Goal: Task Accomplishment & Management: Manage account settings

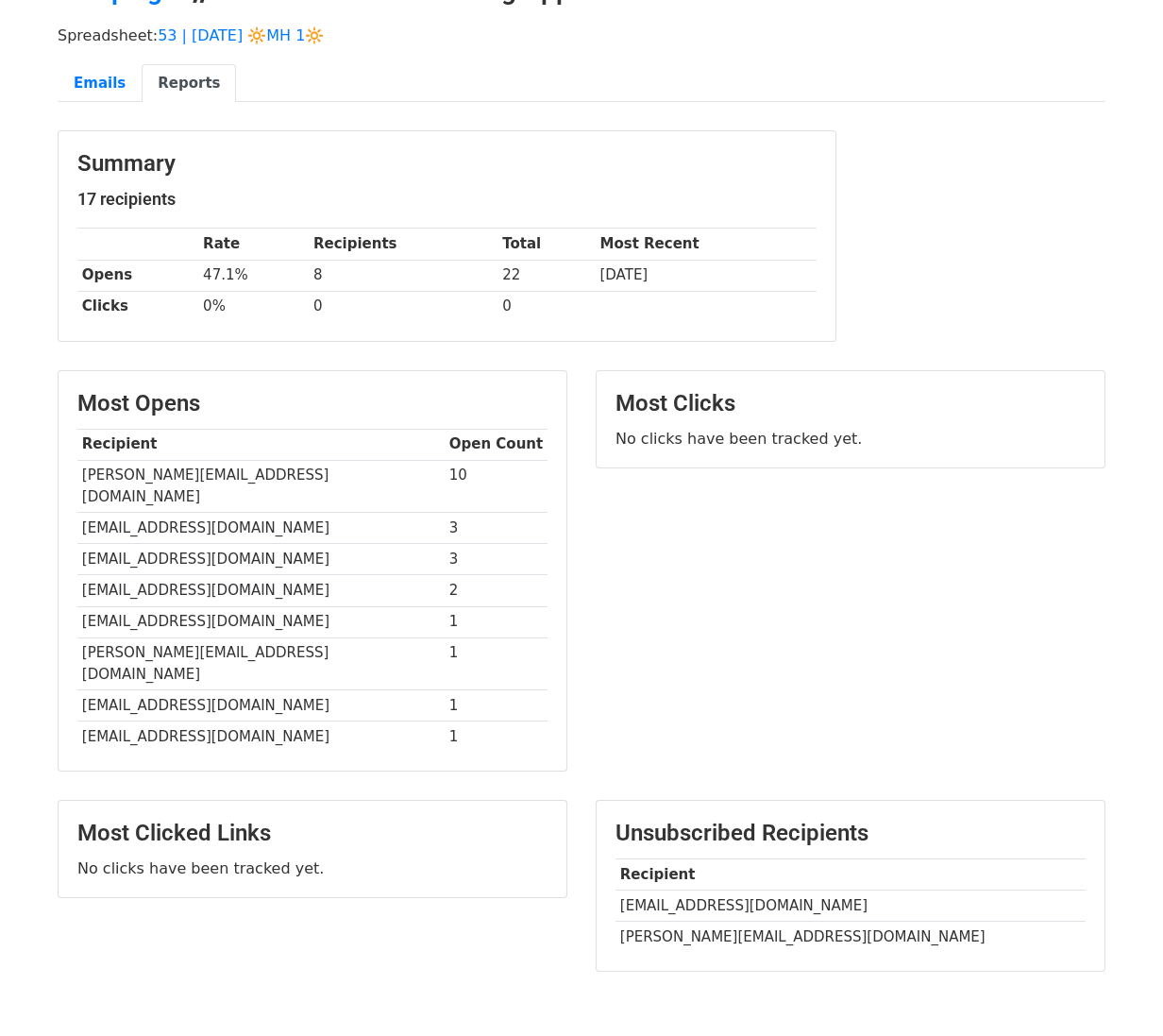
scroll to position [170, 0]
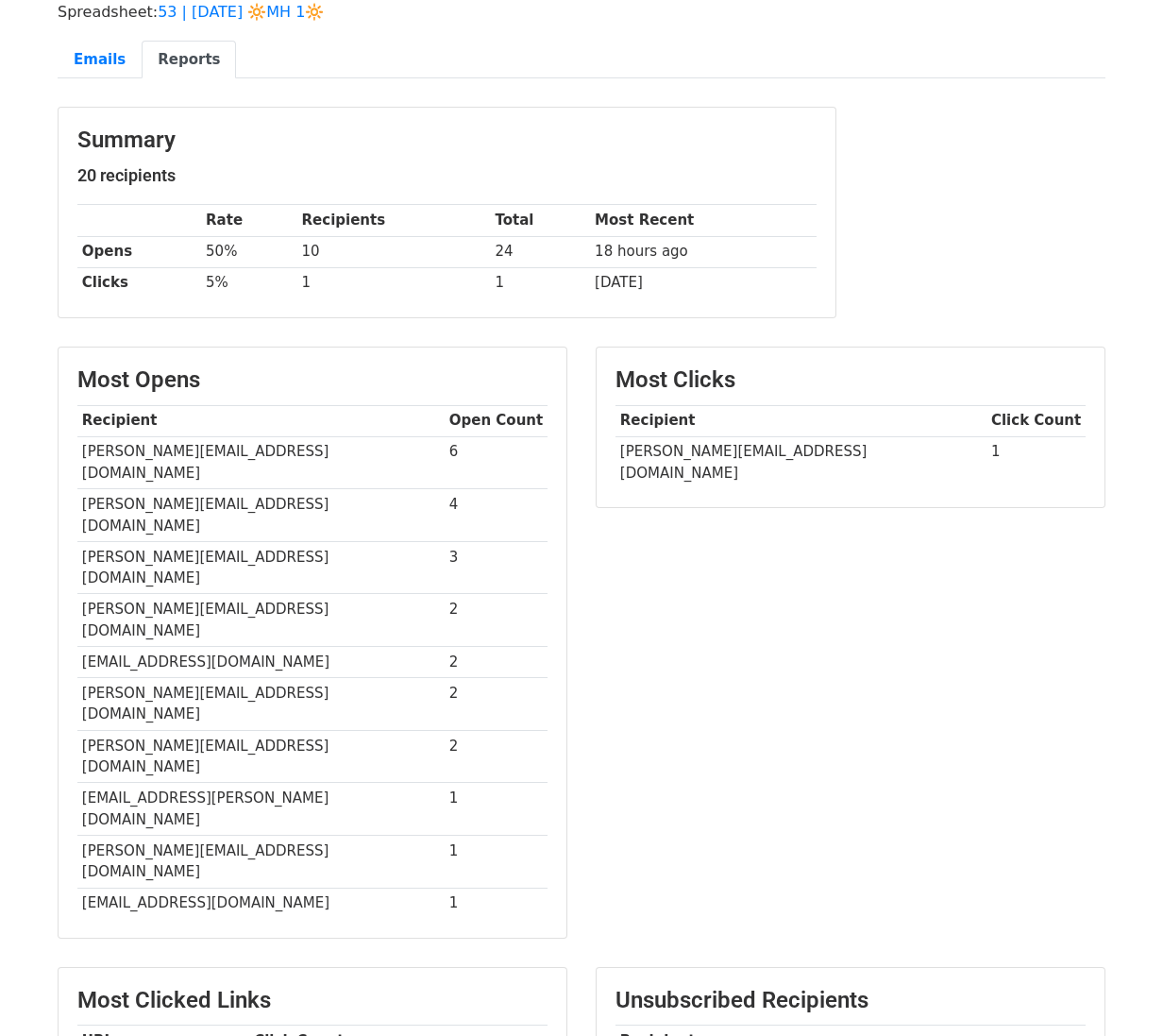
scroll to position [146, 0]
